Goal: Task Accomplishment & Management: Use online tool/utility

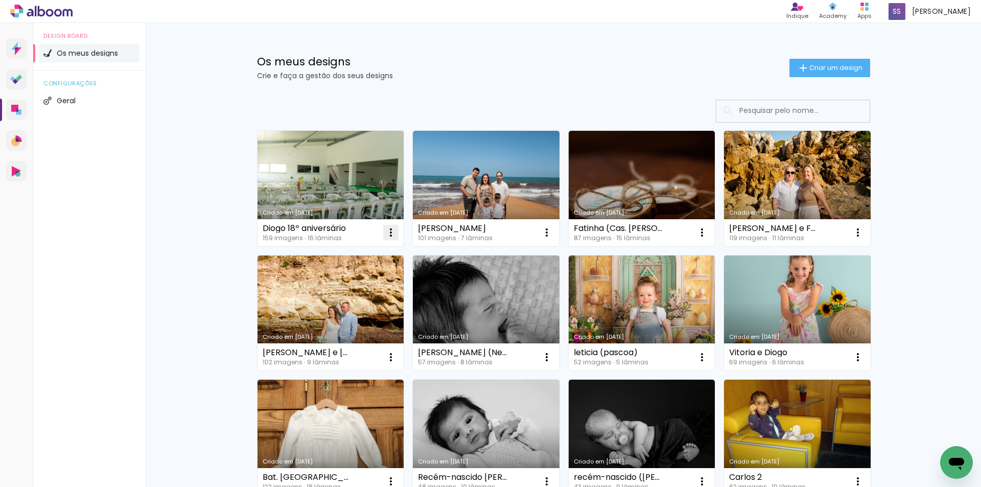
click at [390, 231] on iron-icon at bounding box center [391, 232] width 12 height 12
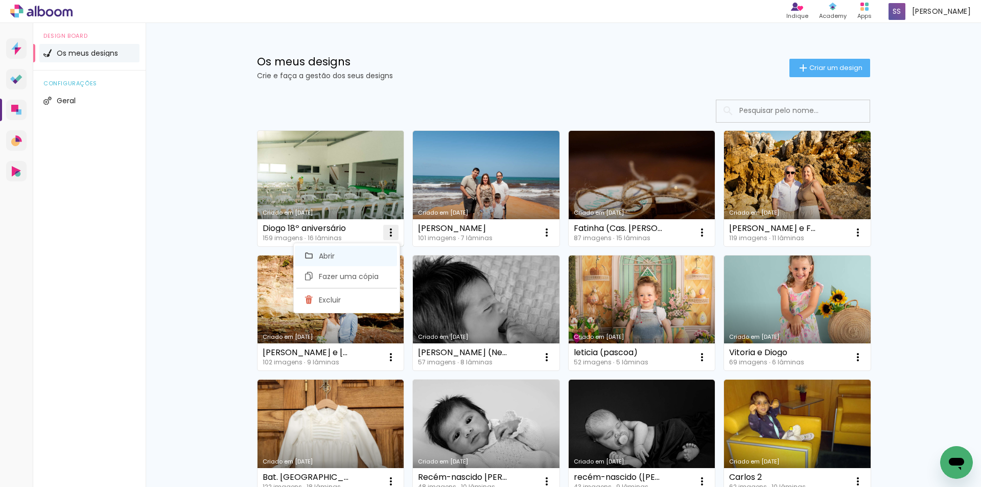
click at [352, 257] on paper-item "Abrir" at bounding box center [346, 256] width 102 height 20
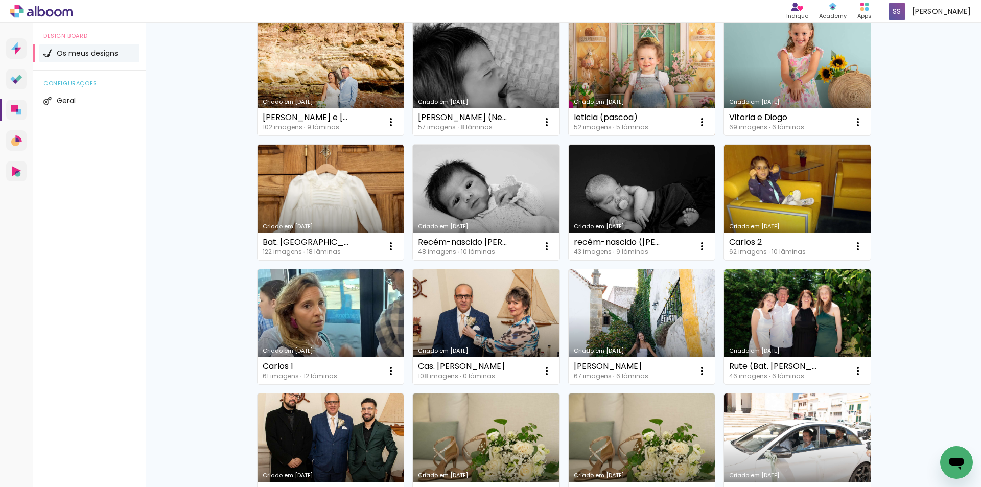
scroll to position [255, 0]
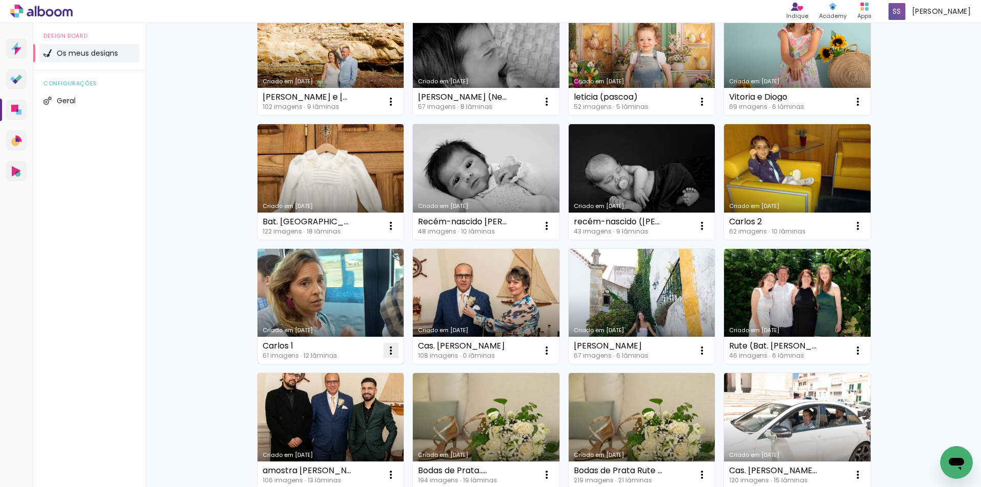
click at [385, 348] on iron-icon at bounding box center [391, 350] width 12 height 12
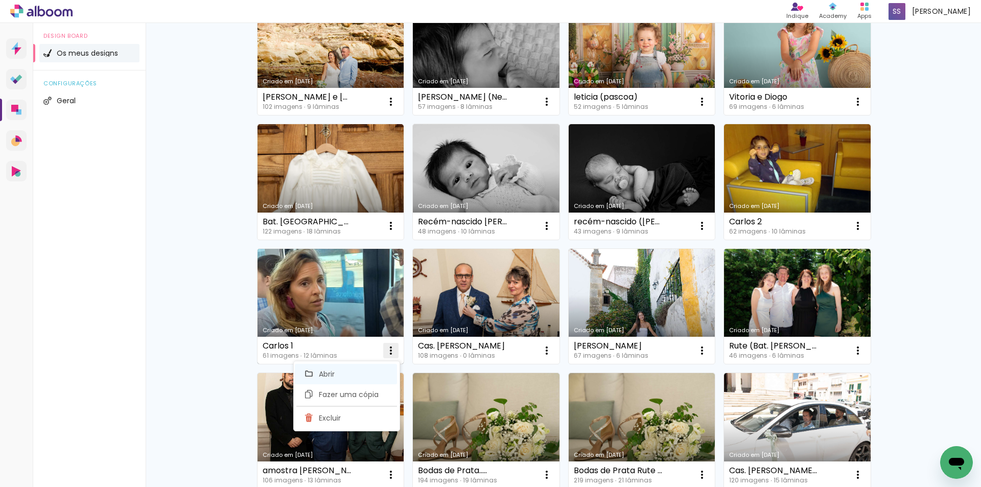
click at [333, 371] on span "Abrir" at bounding box center [327, 373] width 16 height 7
